Goal: Find specific page/section: Find specific page/section

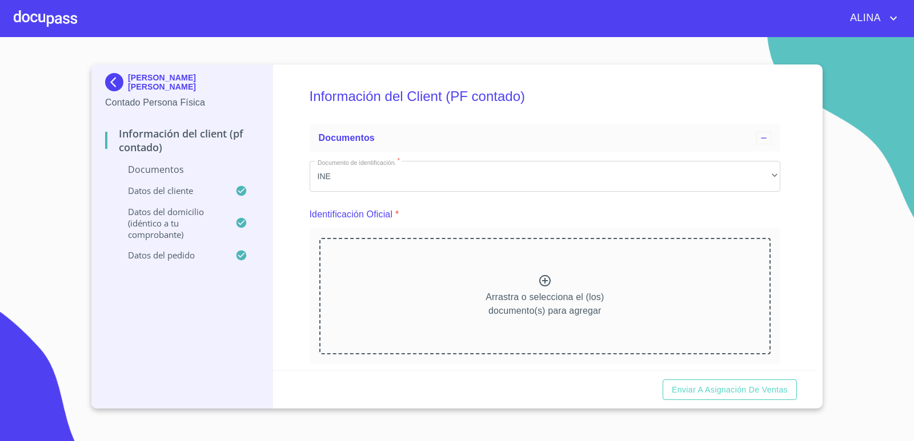
click at [59, 19] on div at bounding box center [45, 18] width 63 height 37
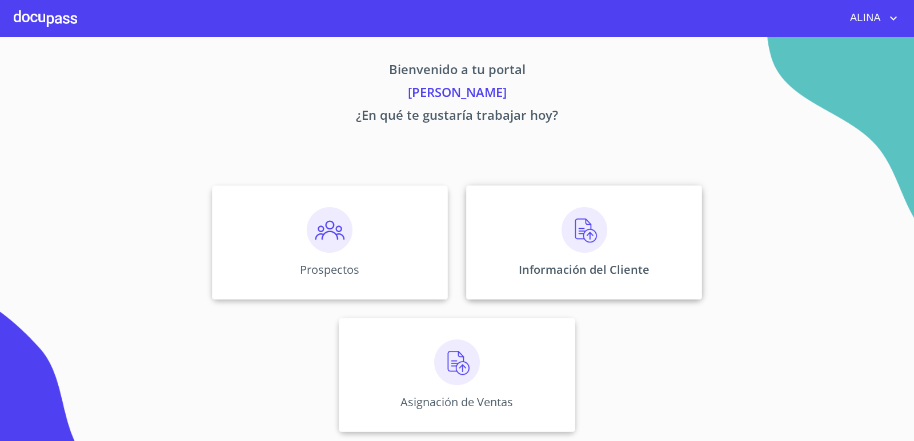
click at [536, 231] on div "Información del Cliente" at bounding box center [584, 243] width 236 height 114
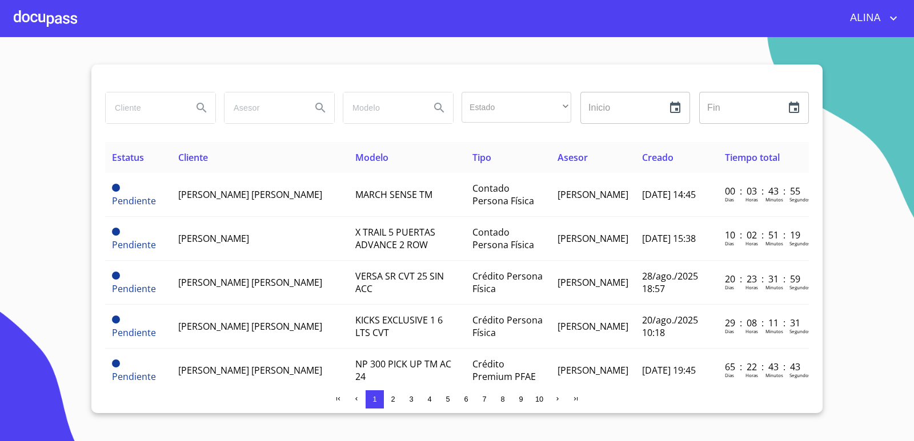
click at [171, 100] on input "search" at bounding box center [145, 108] width 78 height 31
type input "[PERSON_NAME]"
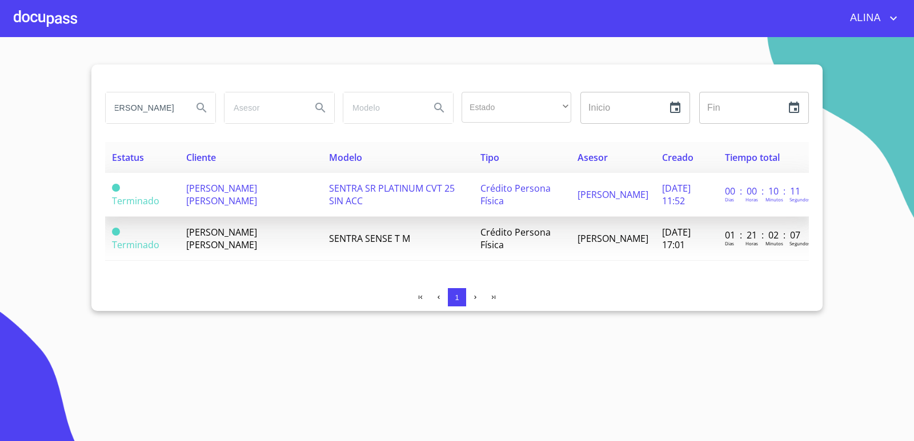
scroll to position [0, 0]
click at [218, 194] on span "[PERSON_NAME] [PERSON_NAME]" at bounding box center [221, 194] width 71 height 25
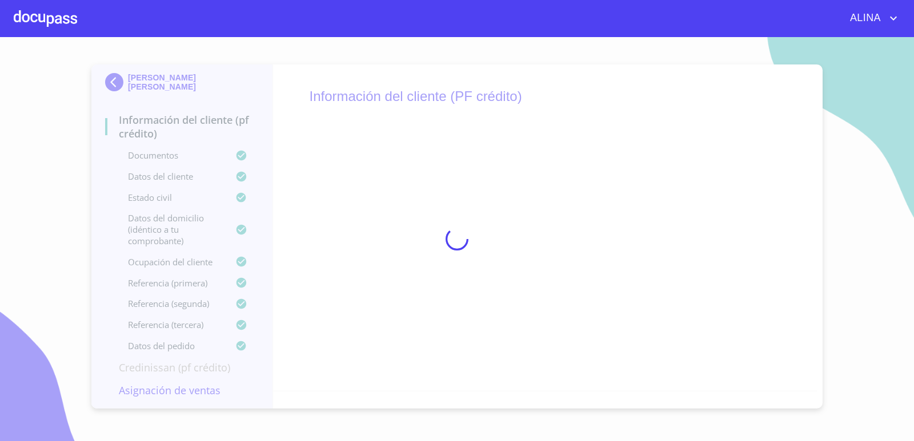
click at [73, 20] on div at bounding box center [45, 18] width 63 height 37
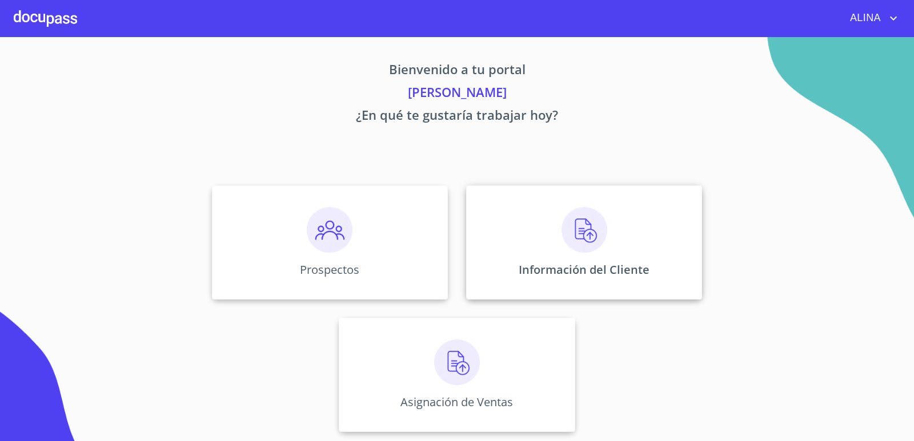
click at [501, 223] on div "Información del Cliente" at bounding box center [584, 243] width 236 height 114
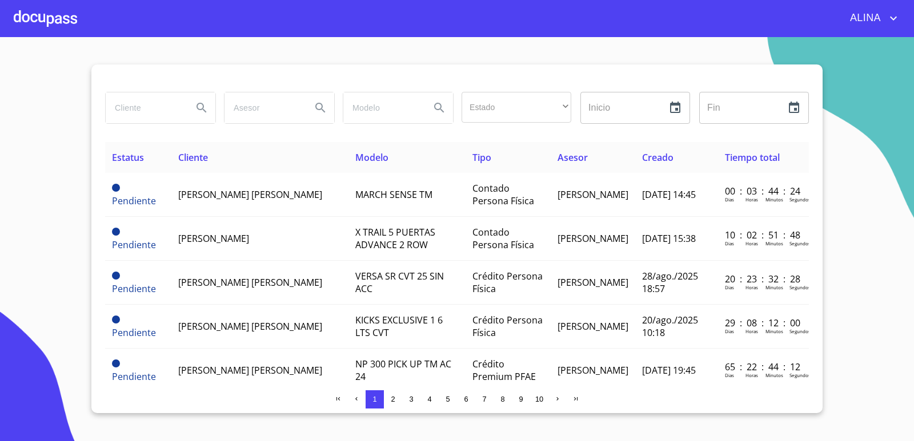
click at [163, 111] on input "search" at bounding box center [145, 108] width 78 height 31
type input "[PERSON_NAME]"
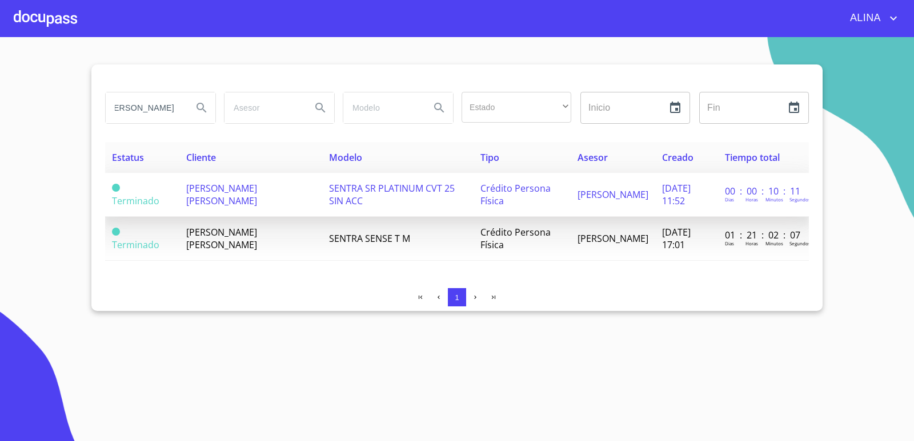
scroll to position [0, 0]
click at [239, 194] on span "[PERSON_NAME] [PERSON_NAME]" at bounding box center [221, 194] width 71 height 25
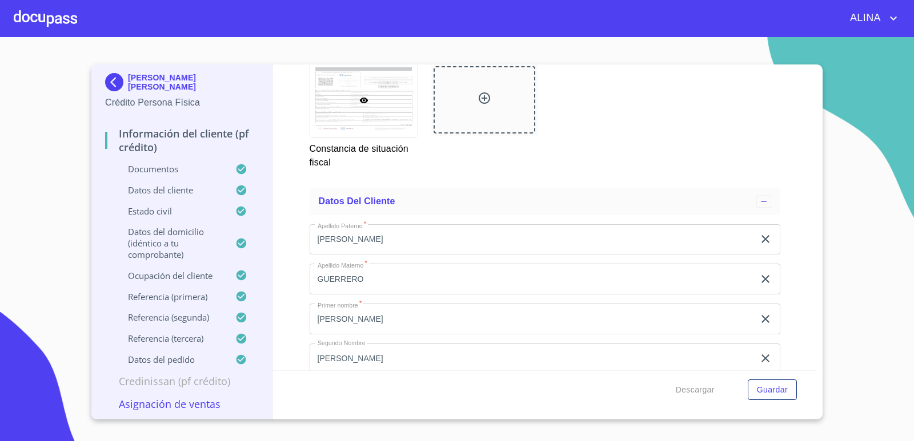
scroll to position [3255, 0]
